Goal: Transaction & Acquisition: Purchase product/service

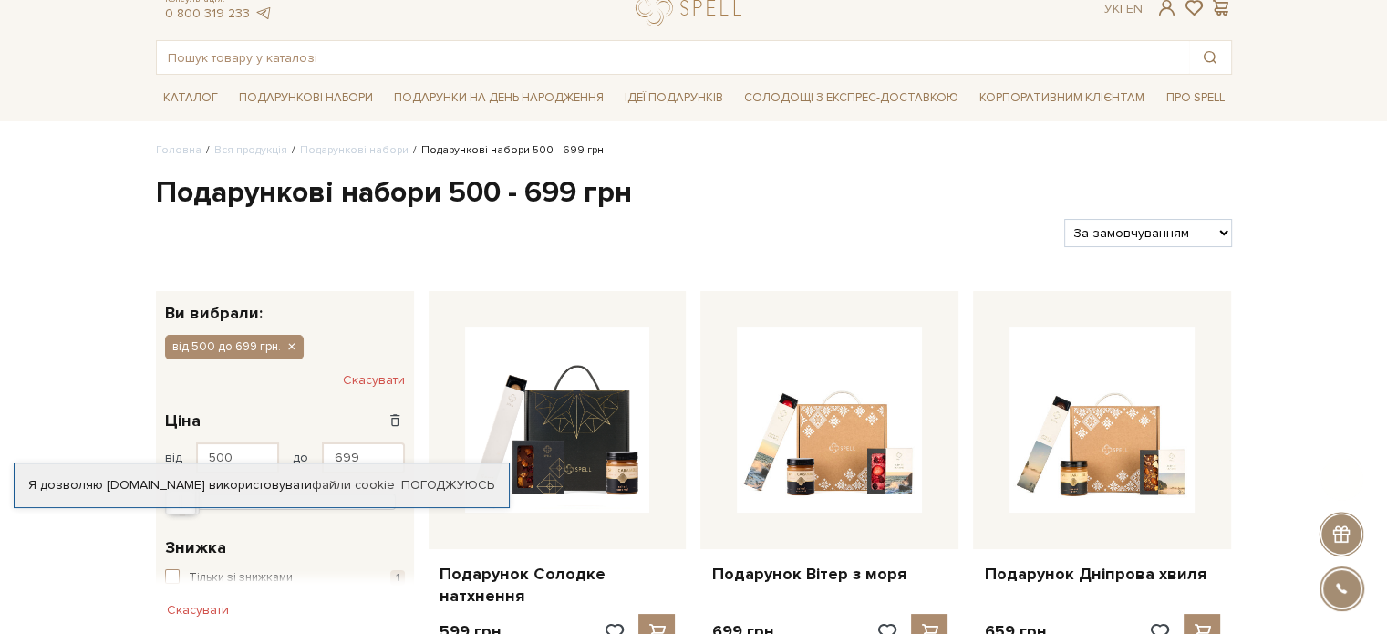
scroll to position [182, 0]
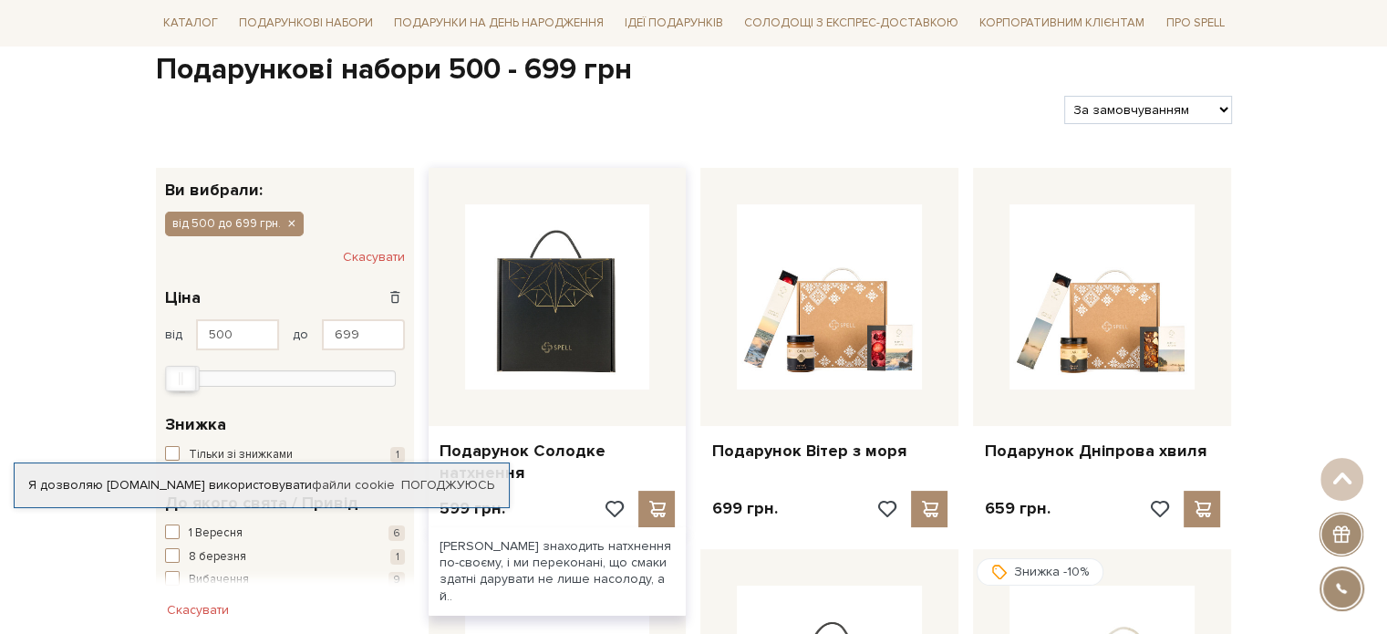
click at [582, 322] on img at bounding box center [557, 296] width 185 height 185
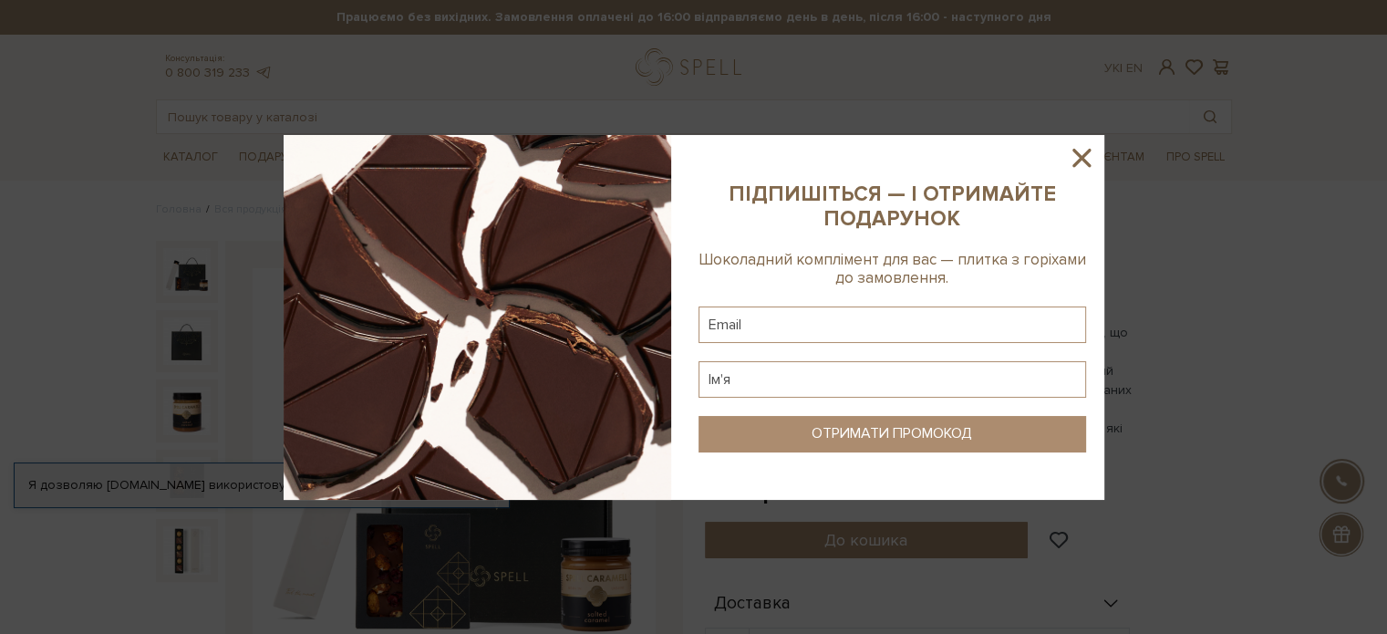
click at [1087, 156] on icon at bounding box center [1081, 157] width 31 height 31
